Goal: Task Accomplishment & Management: Use online tool/utility

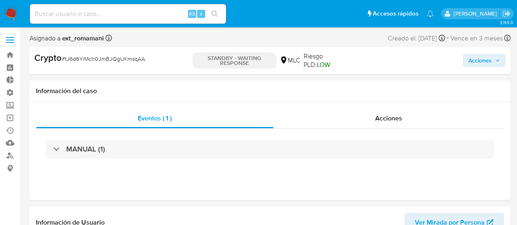
select select "10"
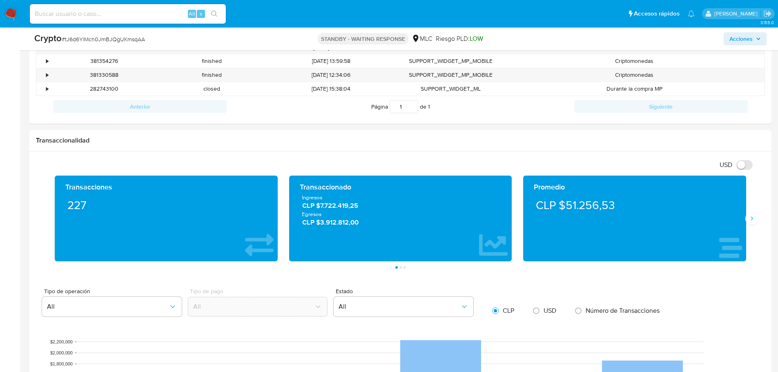
scroll to position [368, 0]
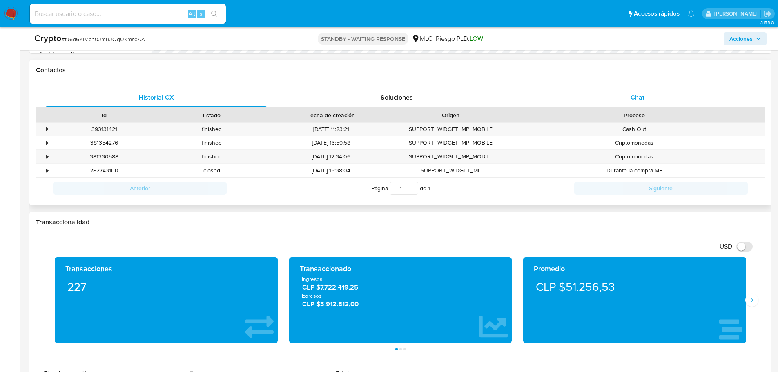
click at [523, 99] on span "Chat" at bounding box center [638, 97] width 14 height 9
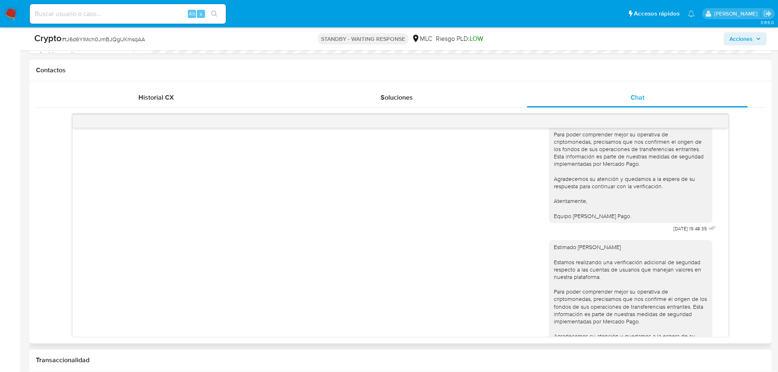
scroll to position [114, 0]
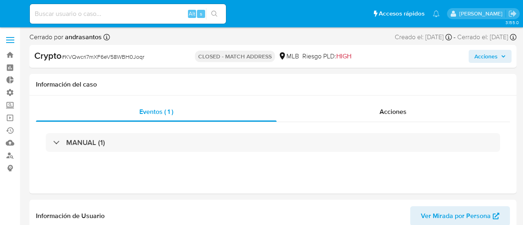
select select "10"
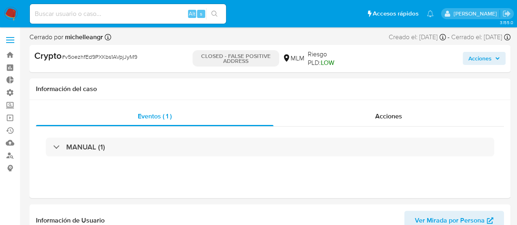
select select "10"
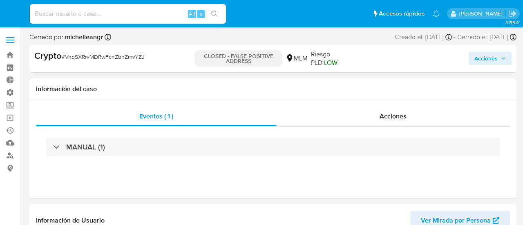
select select "10"
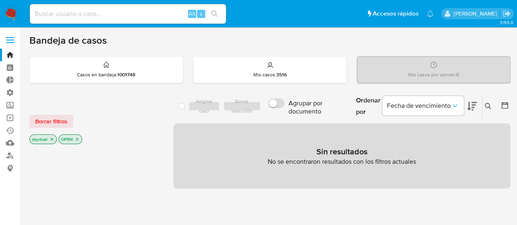
click at [10, 42] on span at bounding box center [10, 42] width 8 height 1
click at [0, 0] on input "checkbox" at bounding box center [0, 0] width 0 height 0
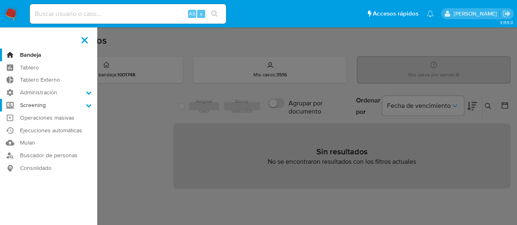
click at [44, 104] on label "Screening" at bounding box center [48, 105] width 97 height 13
click at [0, 0] on input "Screening" at bounding box center [0, 0] width 0 height 0
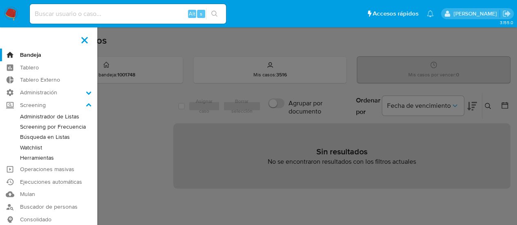
click at [53, 118] on link "Administrador de Listas" at bounding box center [48, 117] width 97 height 10
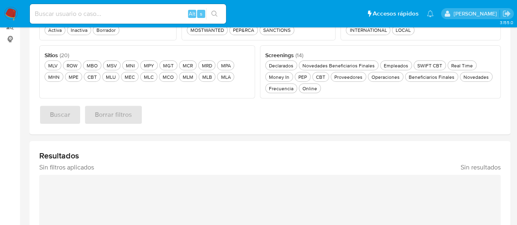
scroll to position [82, 0]
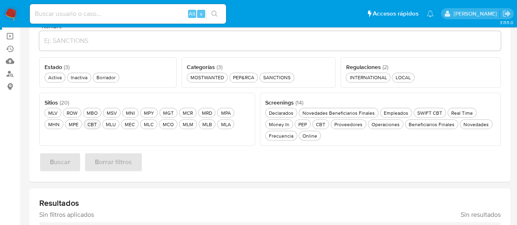
click at [86, 124] on div "CBT CBT" at bounding box center [92, 124] width 13 height 7
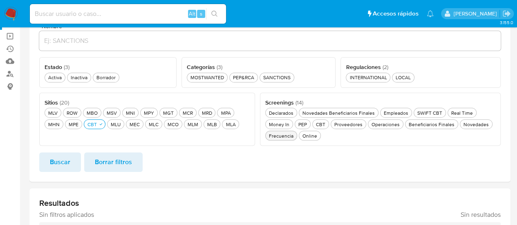
click at [290, 137] on div "Frecuencia Frecuencia" at bounding box center [281, 135] width 28 height 7
click at [52, 78] on div "Activa Activa" at bounding box center [55, 77] width 17 height 7
click at [68, 156] on span "Buscar" at bounding box center [60, 162] width 20 height 18
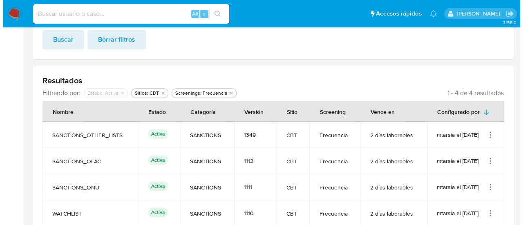
scroll to position [220, 0]
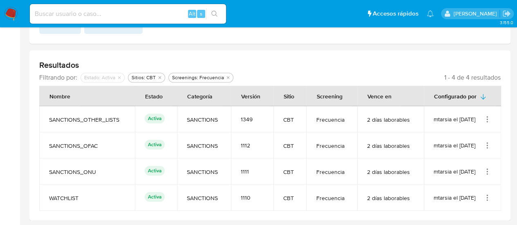
click at [487, 117] on icon "Acciones" at bounding box center [487, 117] width 1 height 1
click at [458, 134] on button "Ver detalles" at bounding box center [455, 138] width 74 height 22
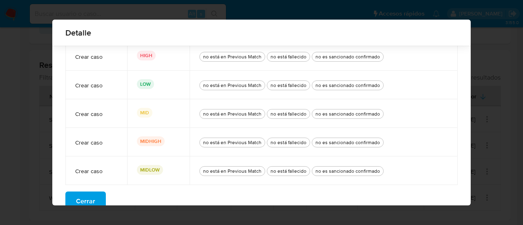
scroll to position [103, 0]
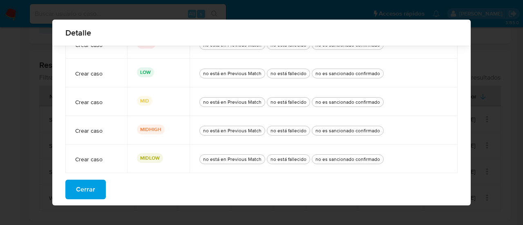
click at [92, 190] on button "Cerrar" at bounding box center [85, 190] width 40 height 20
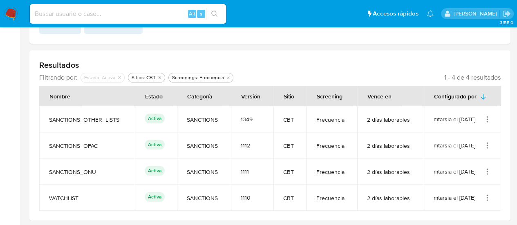
click at [487, 119] on icon "Acciones" at bounding box center [487, 119] width 1 height 1
click at [452, 137] on button "Ver detalles" at bounding box center [455, 138] width 74 height 22
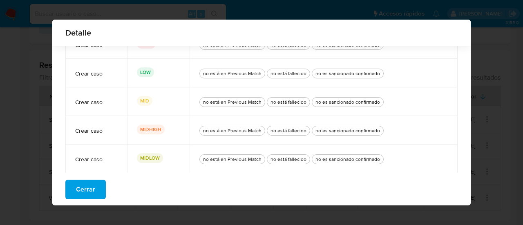
click at [83, 188] on span "Cerrar" at bounding box center [85, 190] width 19 height 18
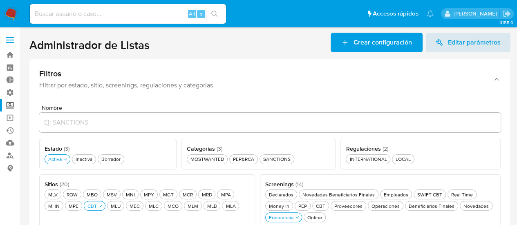
scroll to position [0, 0]
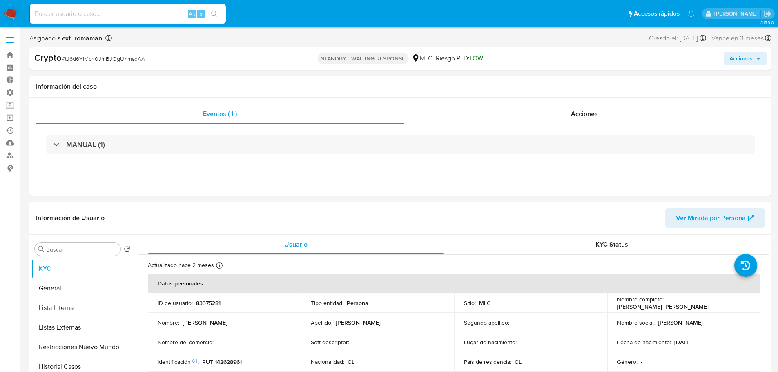
select select "10"
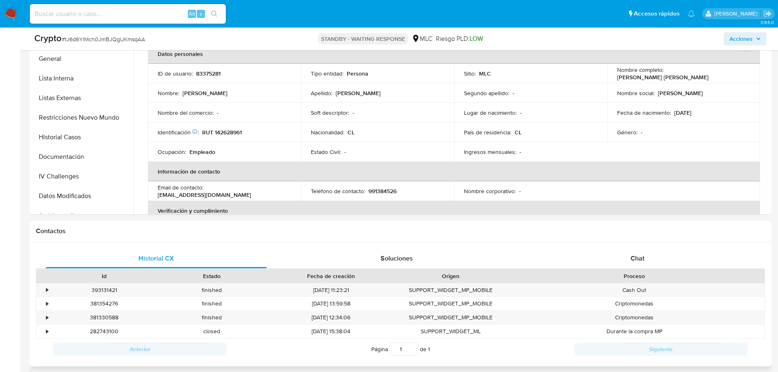
scroll to position [327, 0]
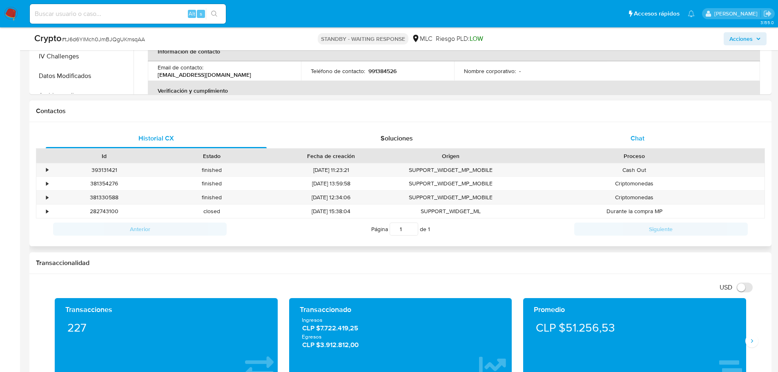
click at [639, 138] on span "Chat" at bounding box center [638, 138] width 14 height 9
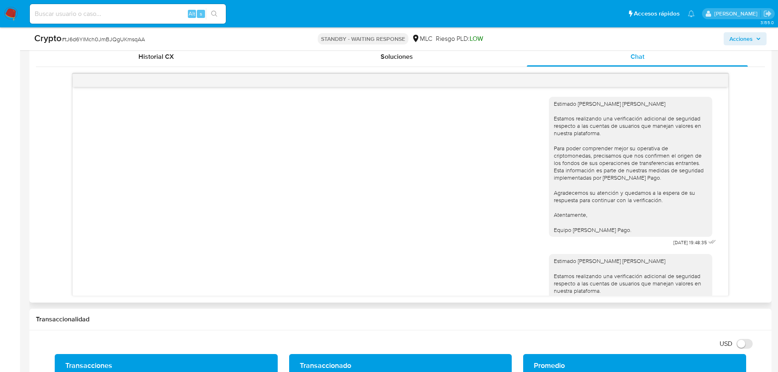
scroll to position [114, 0]
